Goal: Information Seeking & Learning: Learn about a topic

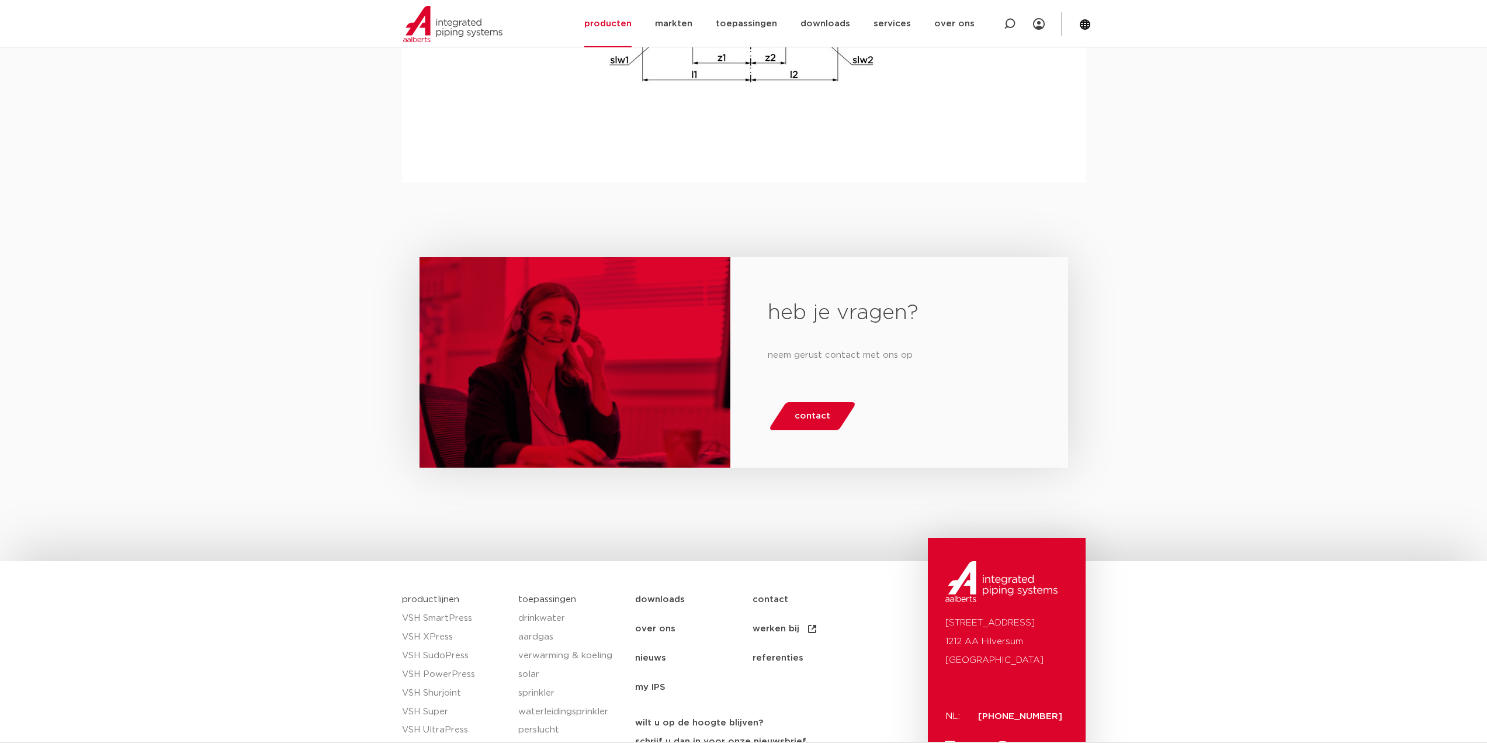
scroll to position [1772, 0]
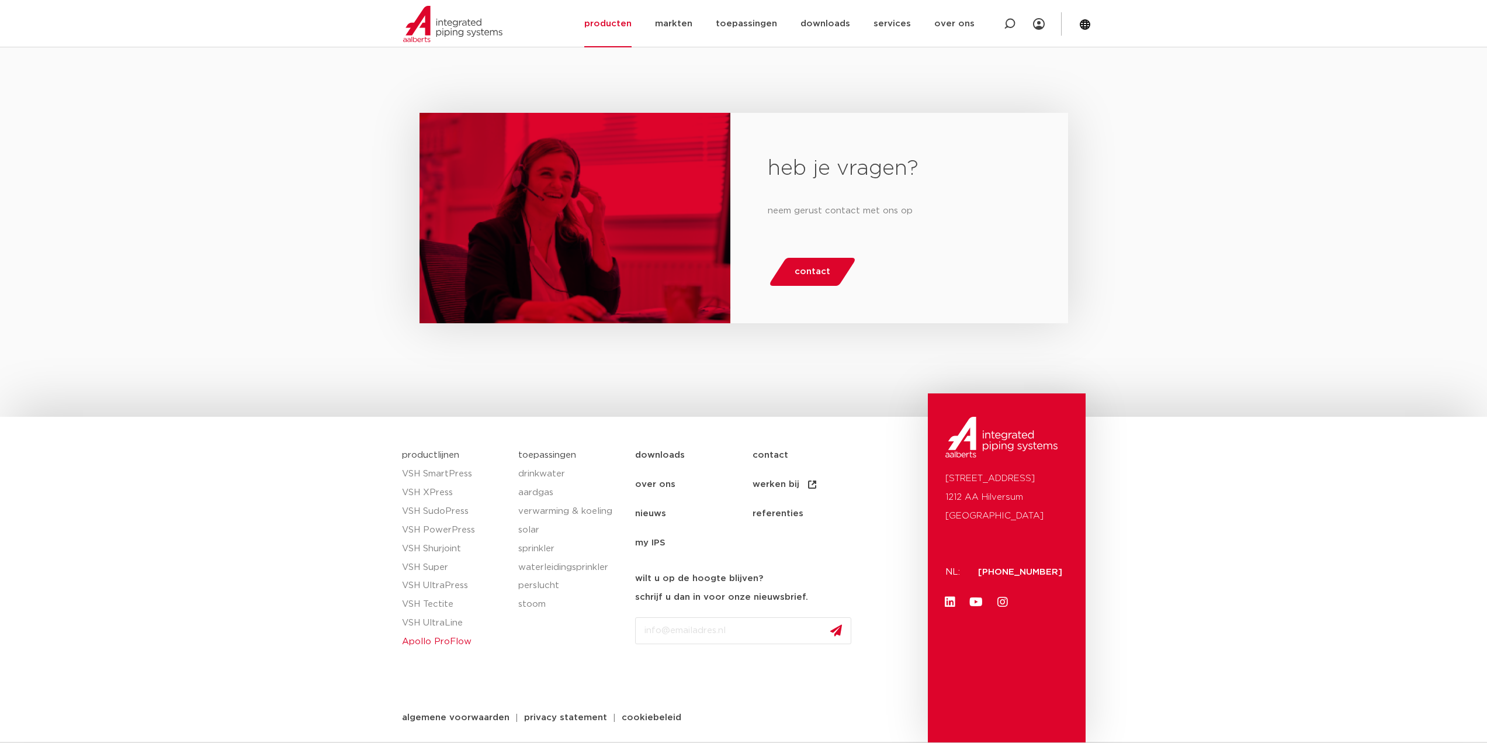
click at [459, 641] on link "Apollo ProFlow" at bounding box center [454, 641] width 105 height 19
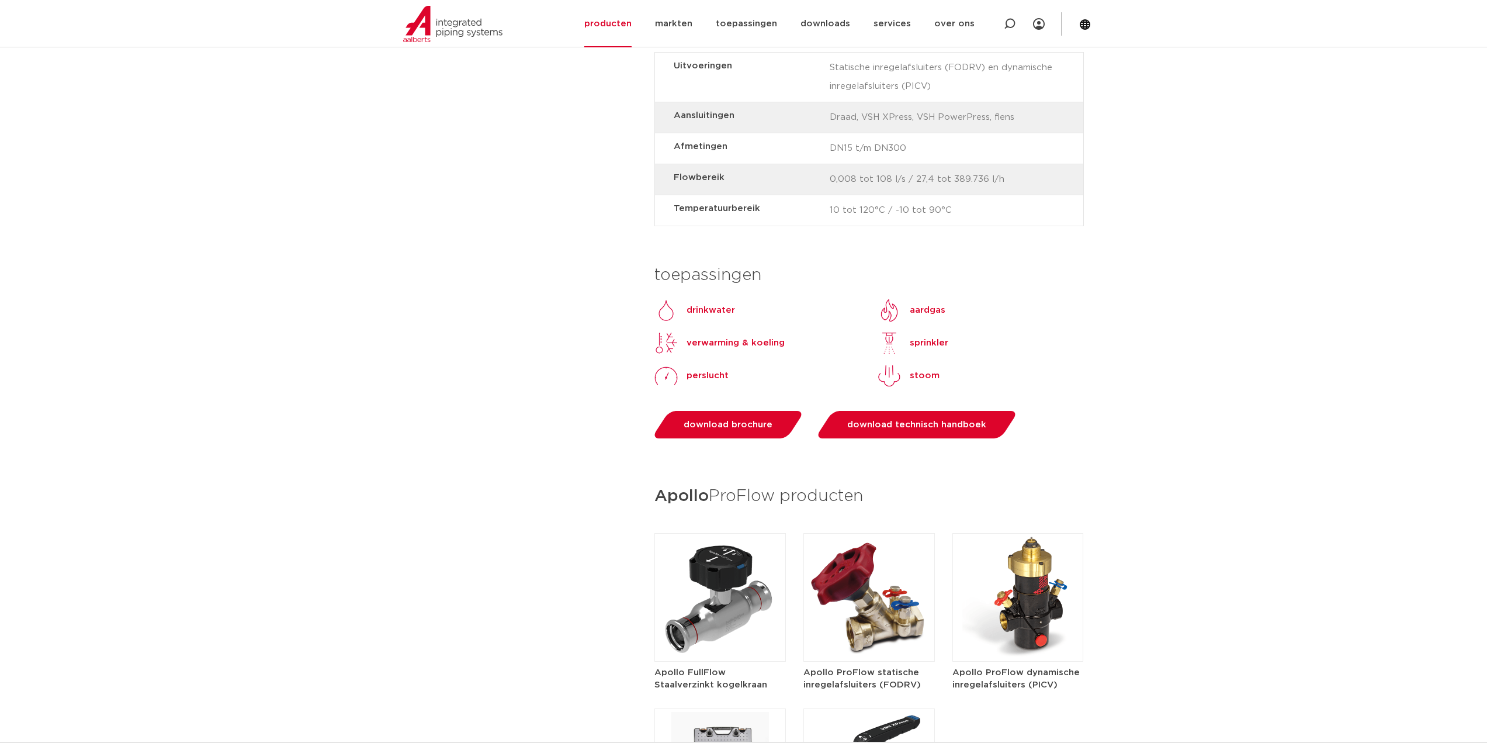
scroll to position [1402, 0]
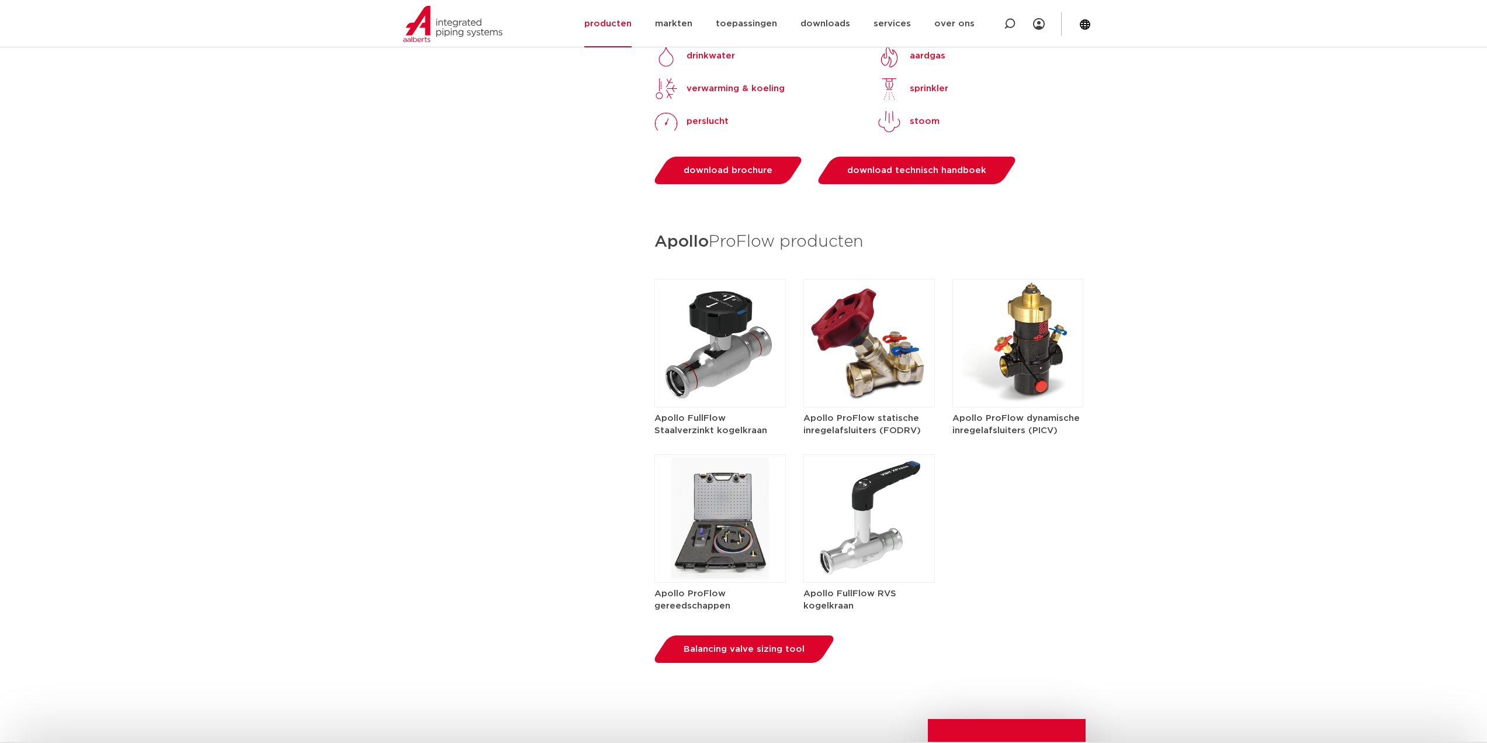
click at [875, 486] on img at bounding box center [868, 518] width 131 height 129
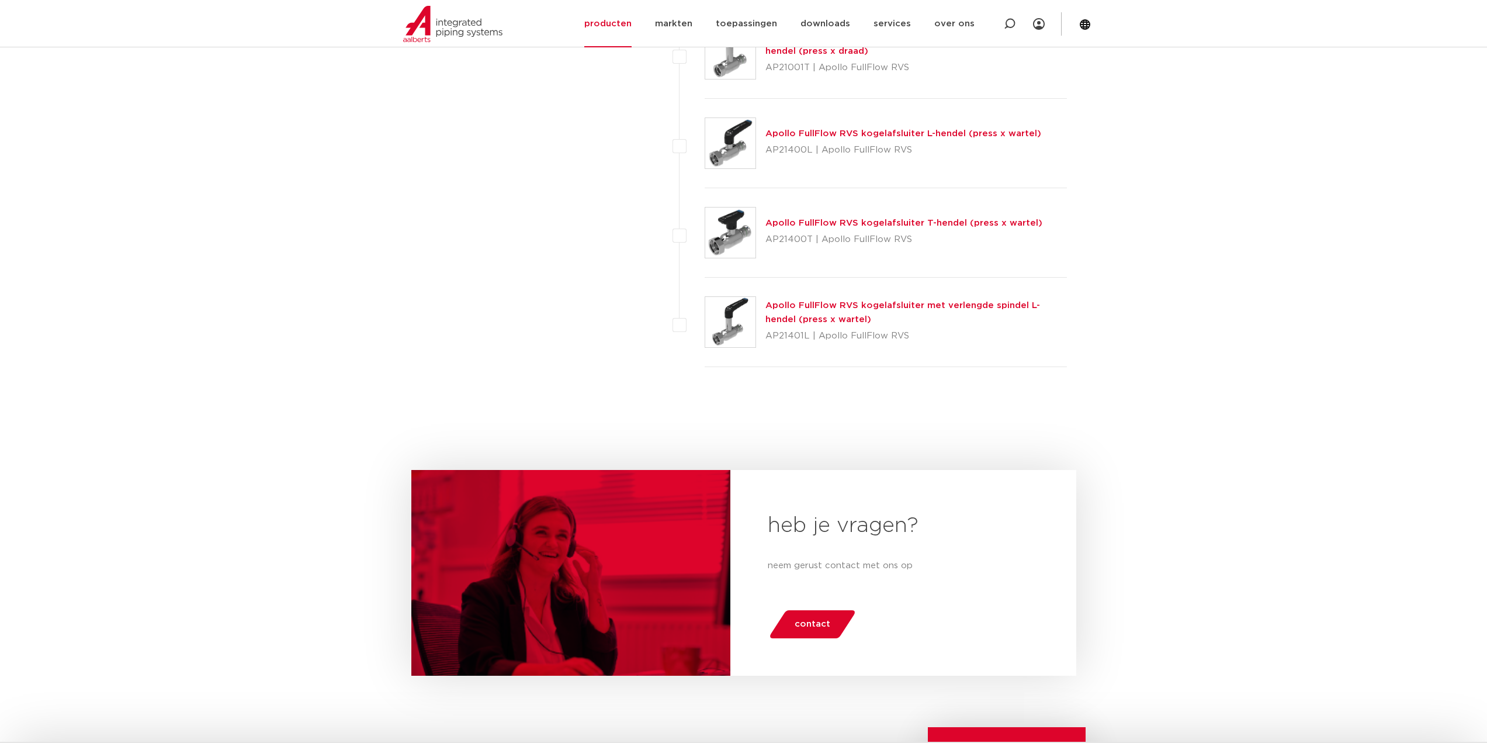
scroll to position [760, 0]
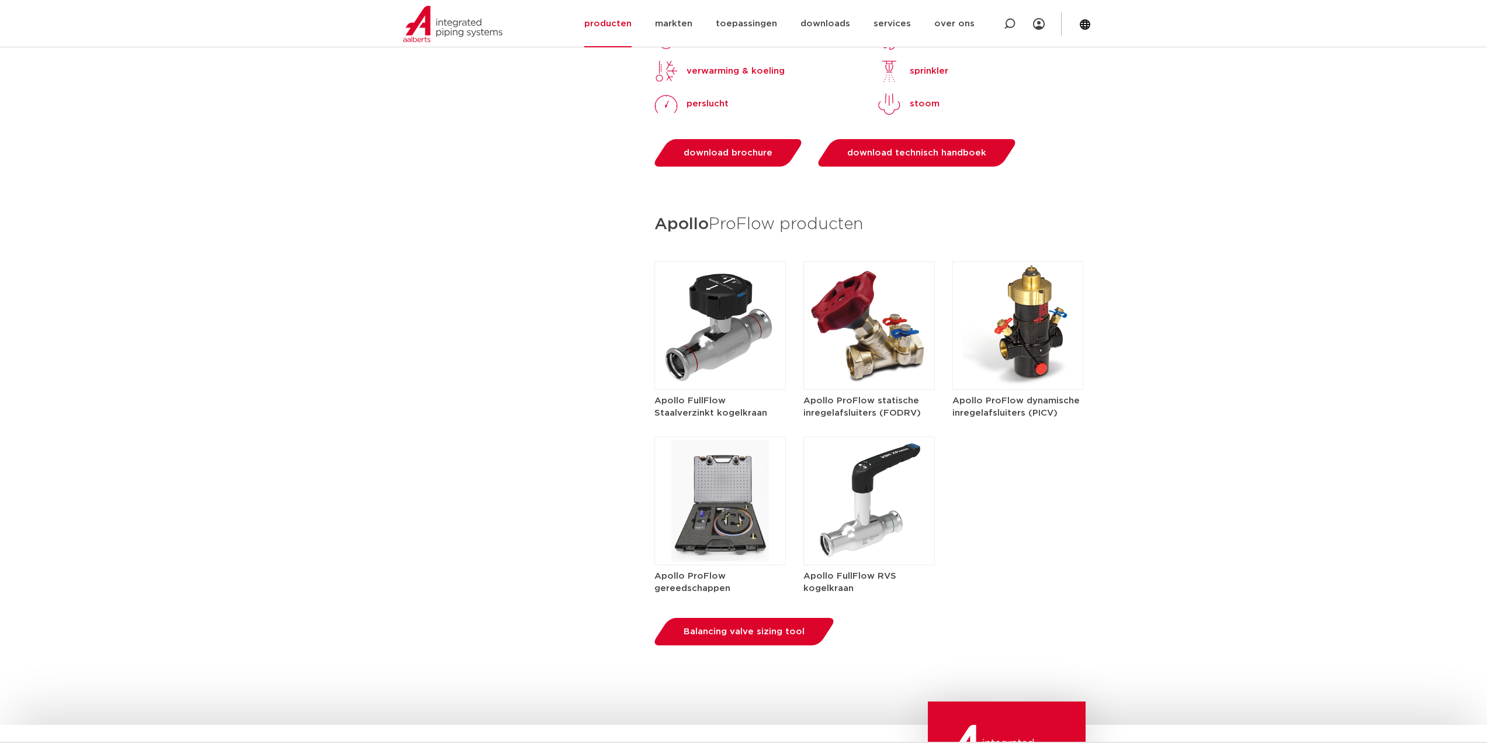
scroll to position [1285, 0]
